Goal: Task Accomplishment & Management: Manage account settings

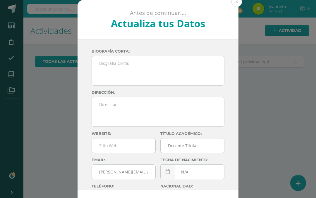
click at [237, 3] on button at bounding box center [236, 1] width 11 height 11
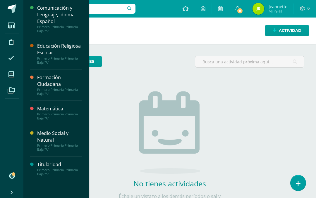
click at [13, 72] on icon at bounding box center [10, 75] width 5 height 6
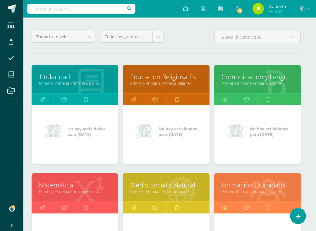
scroll to position [44, 4]
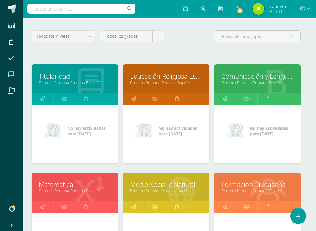
click at [258, 83] on link "Primero Primaria Primaria Baja "A"" at bounding box center [257, 83] width 72 height 6
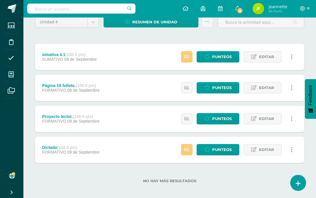
scroll to position [59, 0]
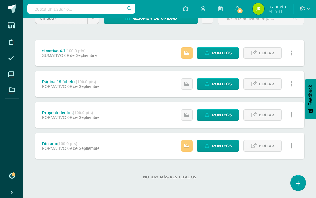
click at [294, 143] on link at bounding box center [290, 145] width 11 height 11
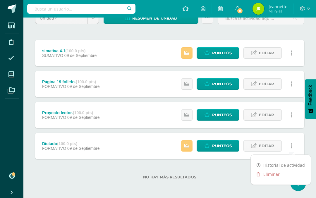
click at [269, 171] on link "Eliminar" at bounding box center [280, 174] width 60 height 9
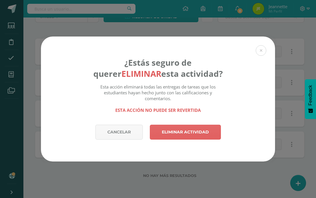
click at [197, 131] on link "Eliminar actividad" at bounding box center [185, 132] width 71 height 15
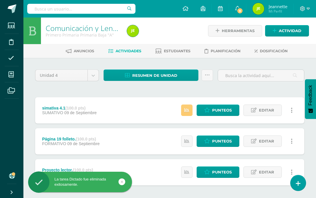
click at [290, 112] on icon at bounding box center [291, 110] width 2 height 6
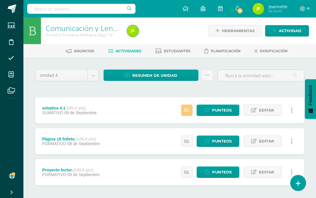
click at [262, 108] on span "Editar" at bounding box center [266, 110] width 15 height 11
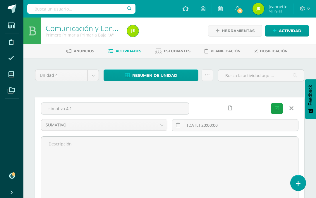
click at [51, 109] on input "simativa 4.1" at bounding box center [115, 108] width 148 height 11
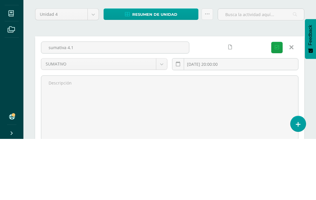
click at [85, 103] on input "sumativa 4.1" at bounding box center [115, 108] width 148 height 11
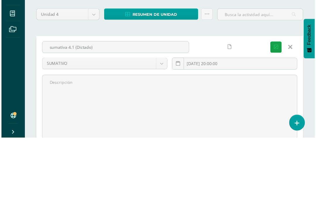
scroll to position [61, 0]
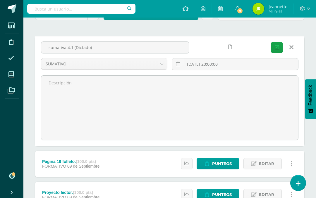
type input "sumativa 4.1 (Dictado)"
click at [274, 47] on button "Guardar" at bounding box center [276, 47] width 11 height 11
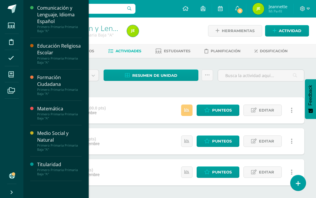
click at [11, 72] on icon at bounding box center [10, 75] width 5 height 6
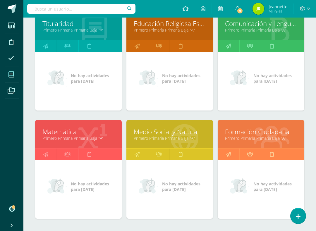
scroll to position [98, 0]
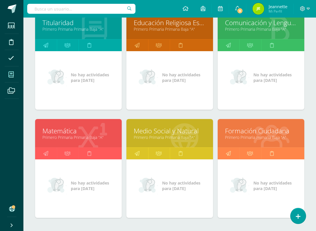
click at [172, 136] on link "Primero Primaria Primaria Baja "A"" at bounding box center [170, 137] width 72 height 6
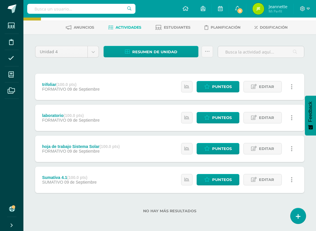
scroll to position [26, 0]
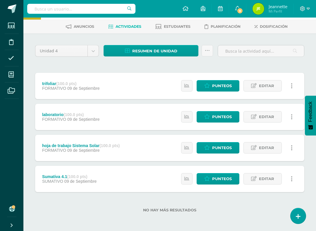
click at [293, 177] on link at bounding box center [290, 178] width 11 height 11
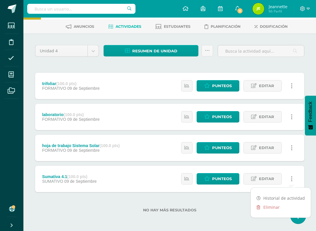
click at [268, 198] on link "Eliminar" at bounding box center [280, 206] width 60 height 9
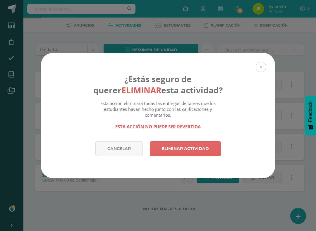
click at [190, 150] on link "Eliminar actividad" at bounding box center [185, 148] width 71 height 15
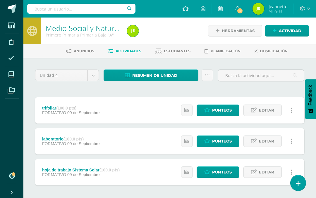
click at [265, 141] on span "Editar" at bounding box center [266, 141] width 15 height 11
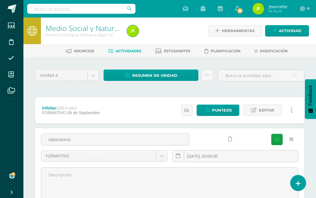
click at [76, 139] on input "laboratorio" at bounding box center [115, 139] width 148 height 11
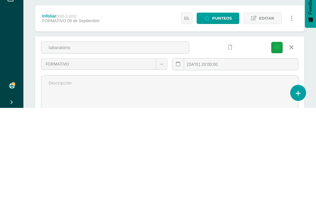
click at [50, 134] on input "laboratorio" at bounding box center [115, 139] width 148 height 11
click at [104, 134] on input "Sumativa 4.1 (laboratorio" at bounding box center [115, 139] width 148 height 11
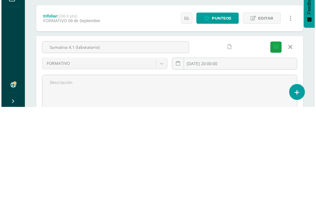
scroll to position [92, 0]
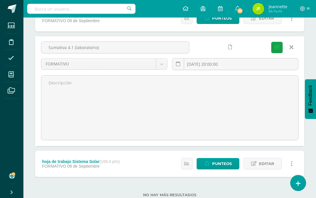
type input "Sumativa 4.1 (laboratorio)"
click at [278, 49] on icon "submit" at bounding box center [276, 47] width 4 height 5
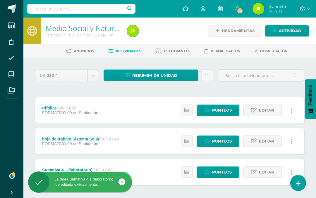
click at [264, 141] on span "Editar" at bounding box center [266, 141] width 15 height 11
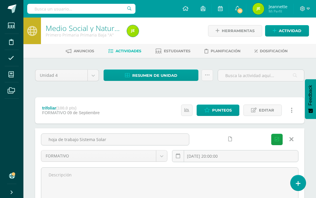
click at [162, 155] on body "La tarea Sumativa 4.1 (laboratorio) fue editada exitosamente. Estudiantes Disci…" at bounding box center [158, 154] width 316 height 308
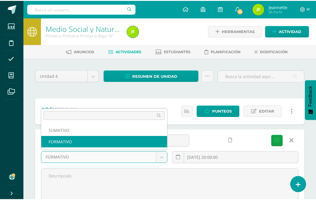
scroll to position [18, 0]
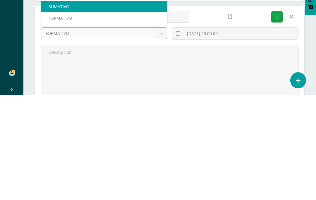
select select "205920"
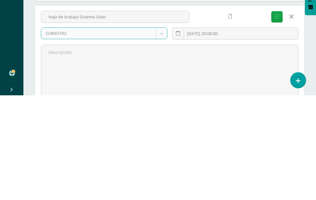
click at [278, 119] on icon "submit" at bounding box center [276, 121] width 4 height 5
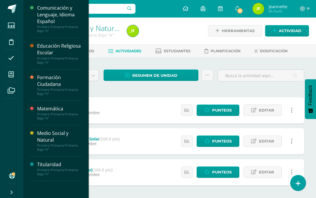
click at [11, 75] on icon at bounding box center [10, 75] width 5 height 6
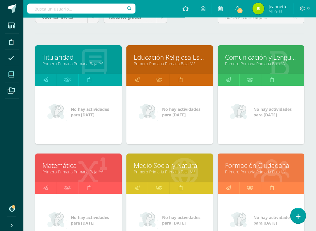
scroll to position [64, 0]
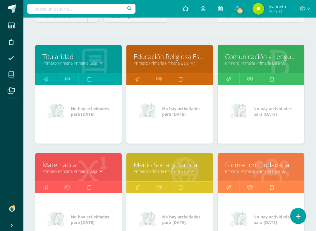
click at [264, 61] on link "Primero Primaria Primaria Baja "A"" at bounding box center [261, 63] width 72 height 6
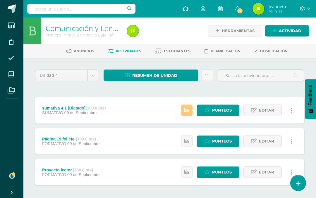
click at [263, 109] on span "Editar" at bounding box center [266, 110] width 15 height 11
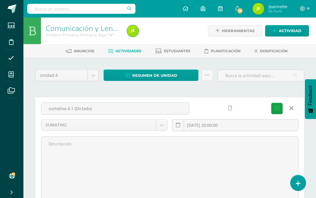
click at [290, 109] on icon at bounding box center [291, 108] width 4 height 6
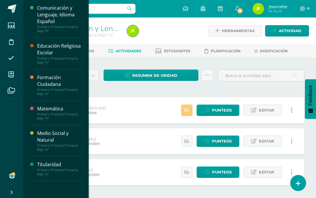
click at [11, 75] on icon at bounding box center [10, 75] width 5 height 6
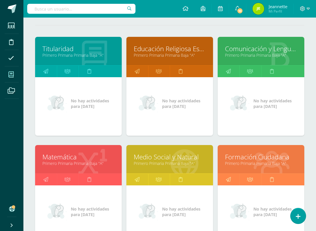
scroll to position [72, 0]
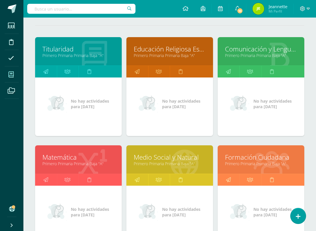
click at [167, 160] on link "Medio Social y Natural" at bounding box center [170, 157] width 72 height 9
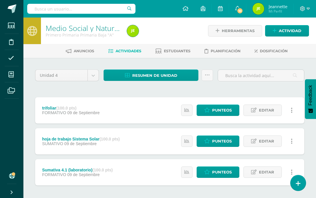
click at [270, 172] on span "Editar" at bounding box center [266, 172] width 15 height 11
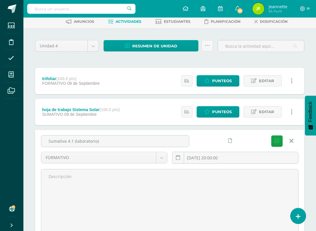
scroll to position [33, 0]
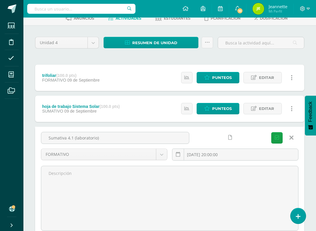
click at [162, 153] on body "Estudiantes Disciplina Asistencia Mis cursos Archivos Soporte Centro de ayuda Ú…" at bounding box center [158, 121] width 316 height 308
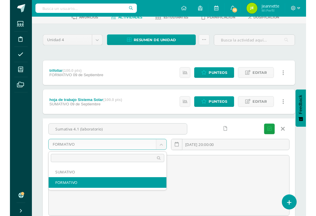
scroll to position [41, 0]
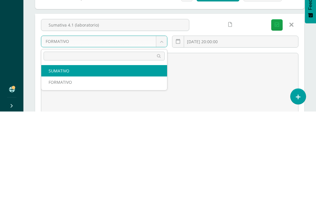
select select "205920"
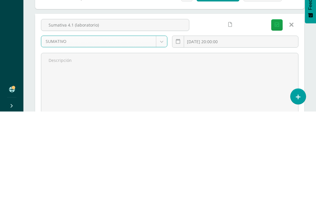
click at [277, 127] on icon "submit" at bounding box center [276, 129] width 4 height 5
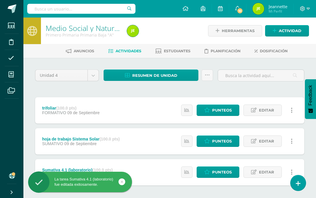
click at [269, 113] on span "Editar" at bounding box center [266, 110] width 15 height 11
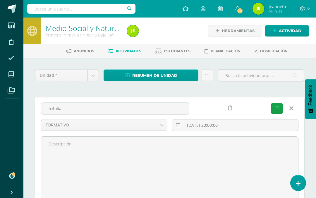
click at [294, 108] on link at bounding box center [290, 108] width 15 height 11
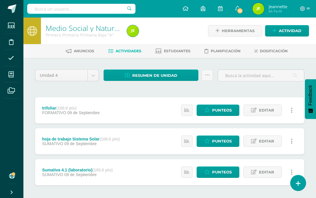
click at [270, 141] on span "Editar" at bounding box center [266, 141] width 15 height 11
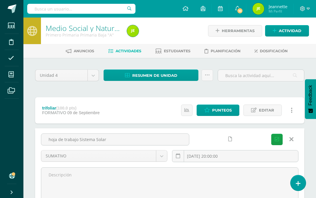
click at [161, 156] on body "La tarea Sumativa 4.1 (laboratorio) fue editada exitosamente. Estudiantes Disci…" at bounding box center [158, 154] width 316 height 308
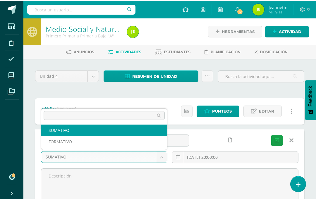
scroll to position [18, 0]
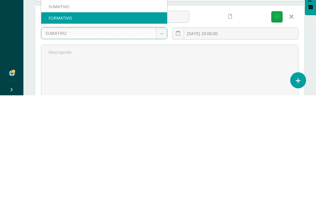
select select "205919"
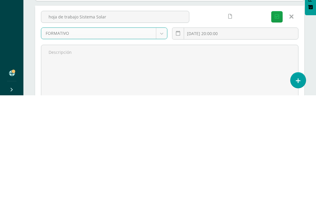
click at [278, 119] on icon "submit" at bounding box center [276, 121] width 4 height 5
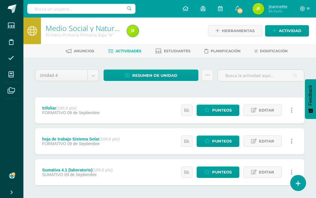
click at [10, 75] on icon at bounding box center [10, 75] width 5 height 6
